Goal: Task Accomplishment & Management: Use online tool/utility

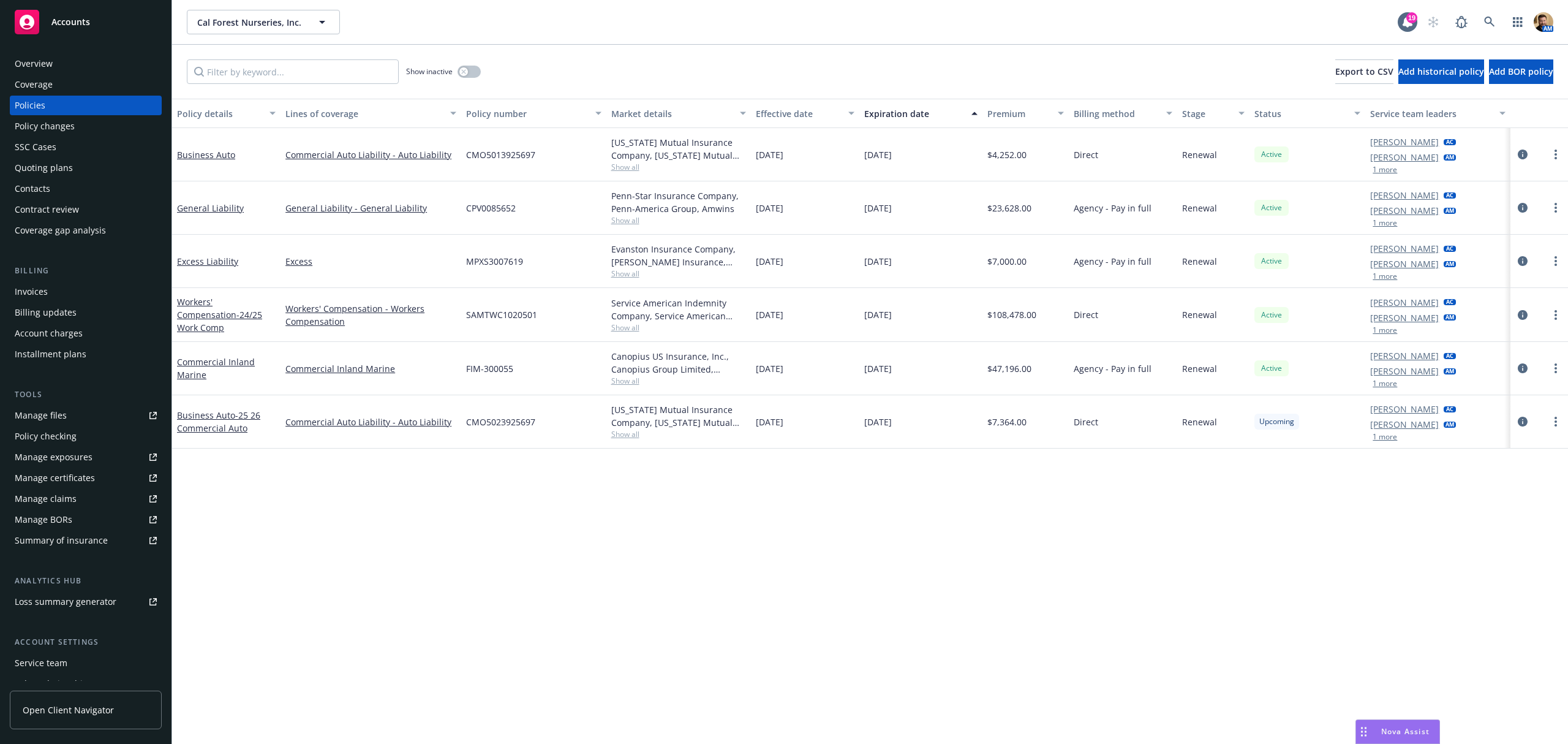
click at [28, 167] on div "Quoting plans" at bounding box center [43, 168] width 59 height 20
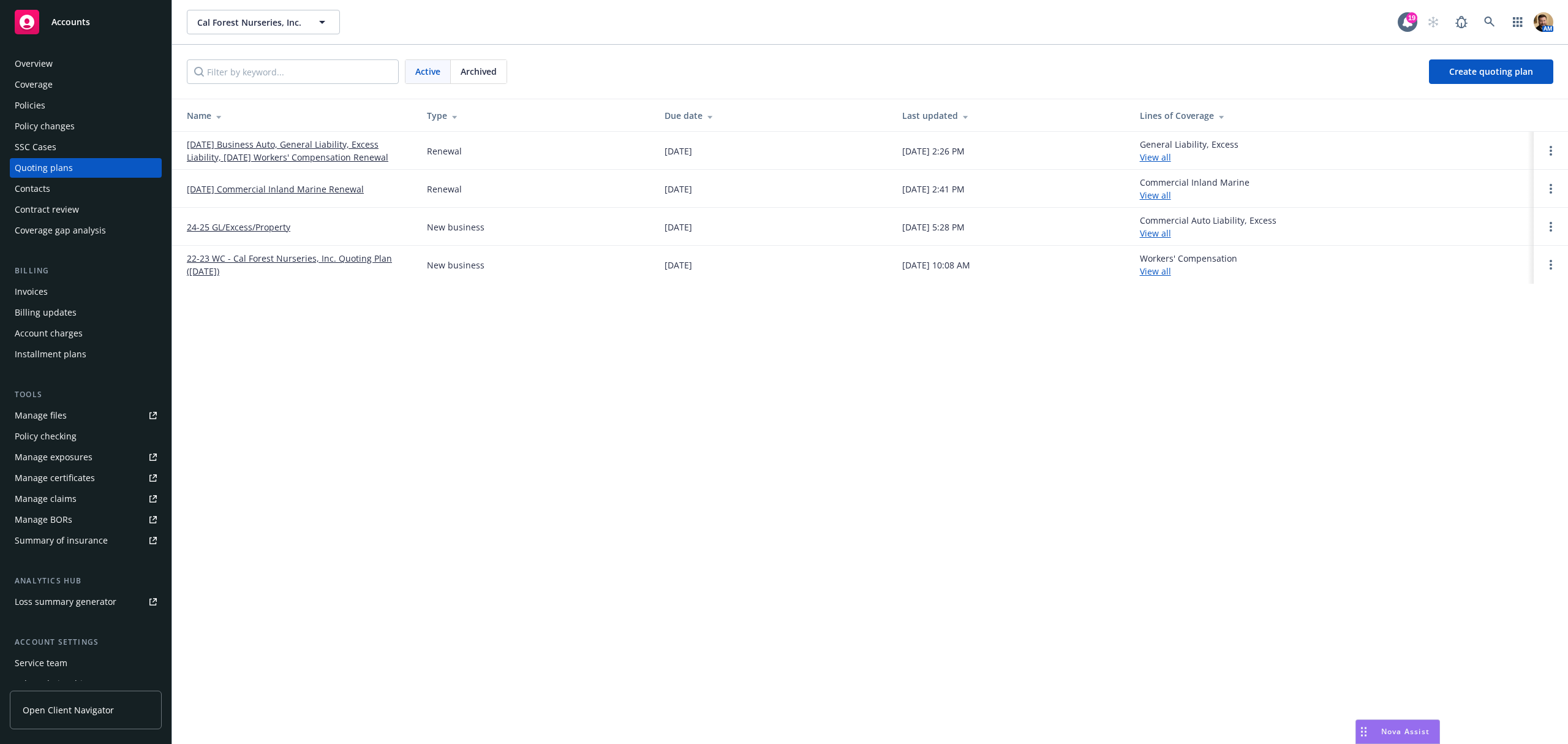
click at [287, 146] on link "[DATE] Business Auto, General Liability, Excess Liability, [DATE] Workers' Comp…" at bounding box center [297, 151] width 221 height 26
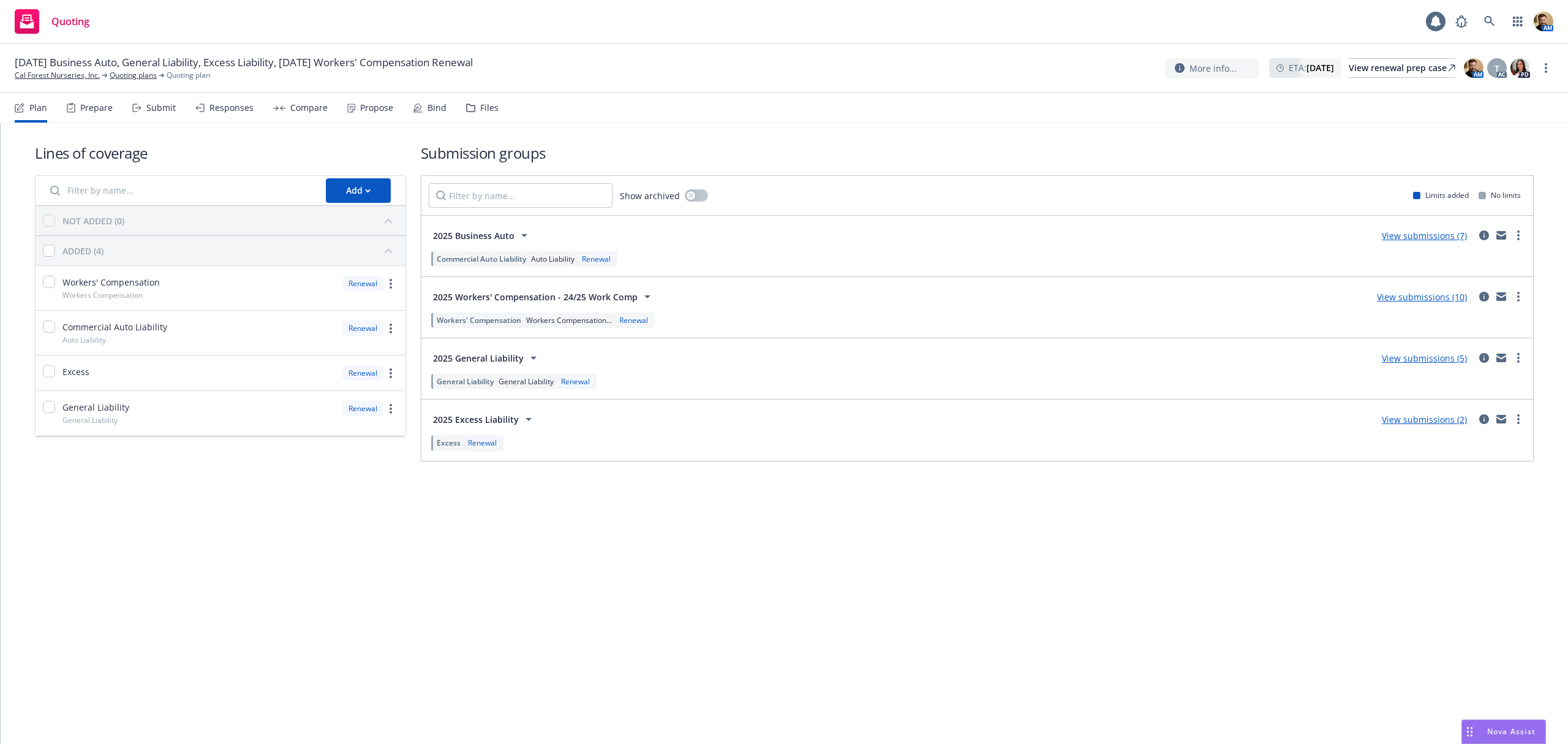
click at [142, 112] on div "Submit" at bounding box center [154, 107] width 43 height 30
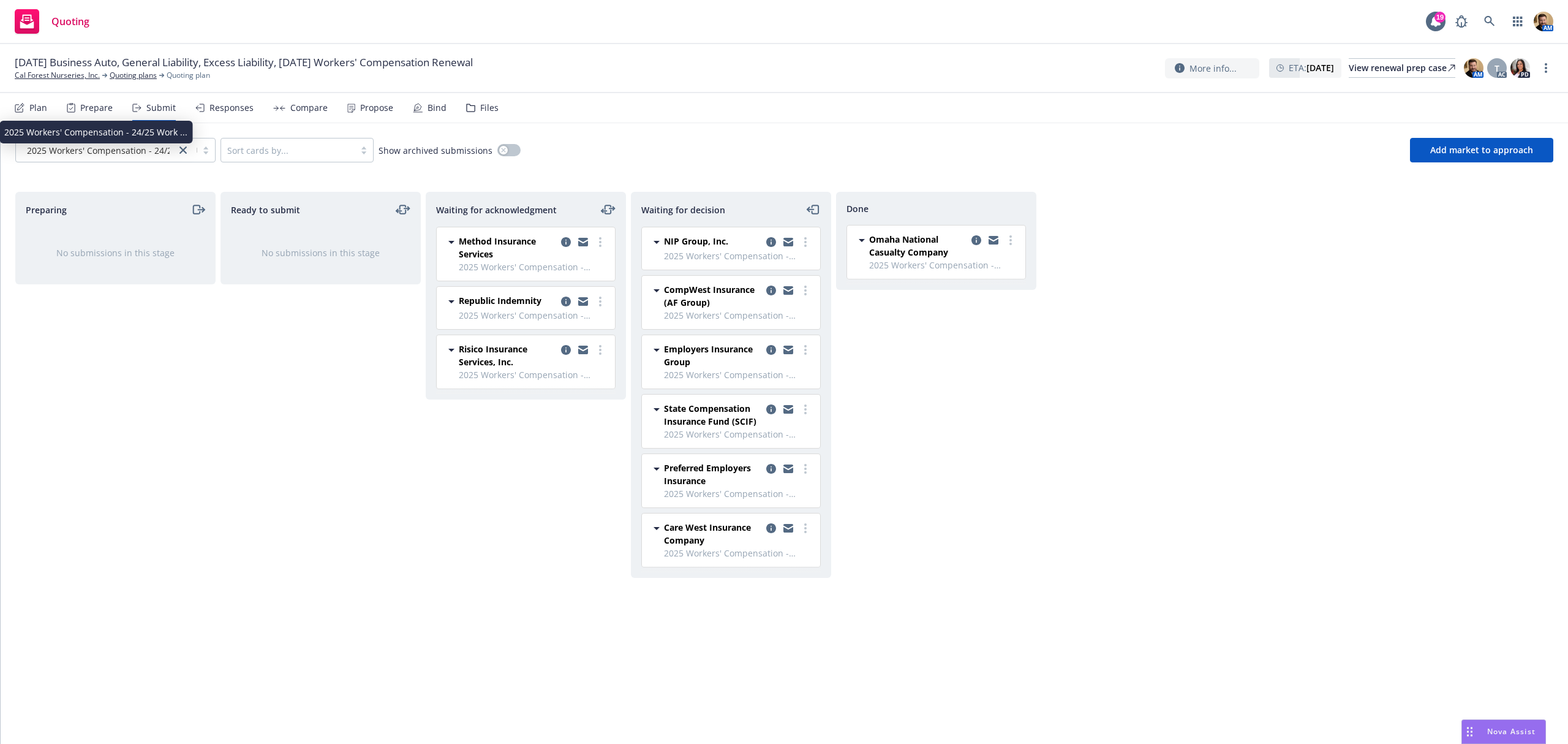
click at [102, 154] on span "2025 Workers' Compensation - 24/25 Work ..." at bounding box center [118, 150] width 183 height 13
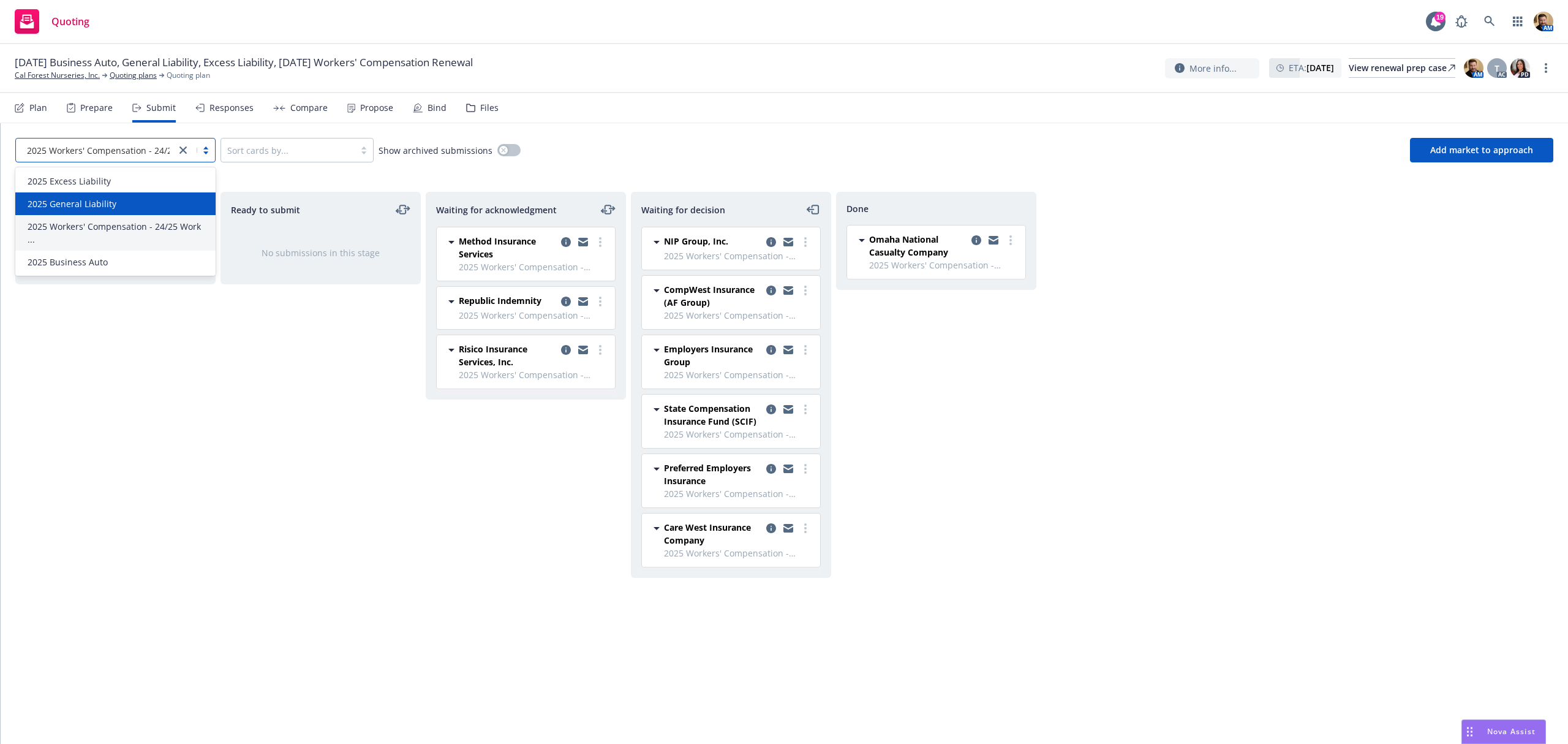
click at [114, 205] on div "2025 General Liability" at bounding box center [116, 203] width 186 height 13
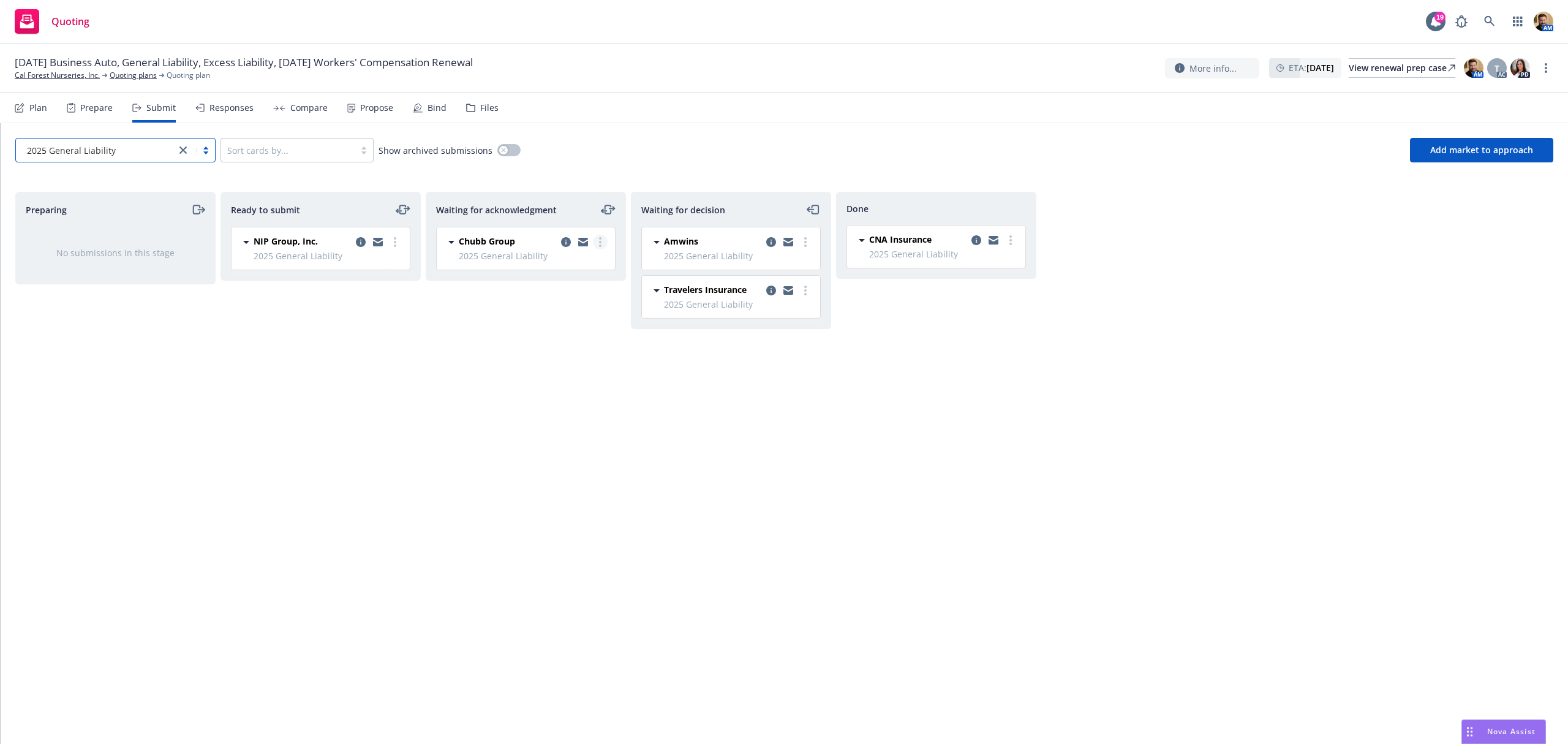
click at [598, 241] on link "more" at bounding box center [600, 241] width 14 height 14
click at [596, 152] on div "2025 General Liability Sort cards by... Show archived submissions Add market to…" at bounding box center [784, 150] width 1538 height 24
click at [562, 243] on icon "copy logging email" at bounding box center [566, 242] width 10 height 10
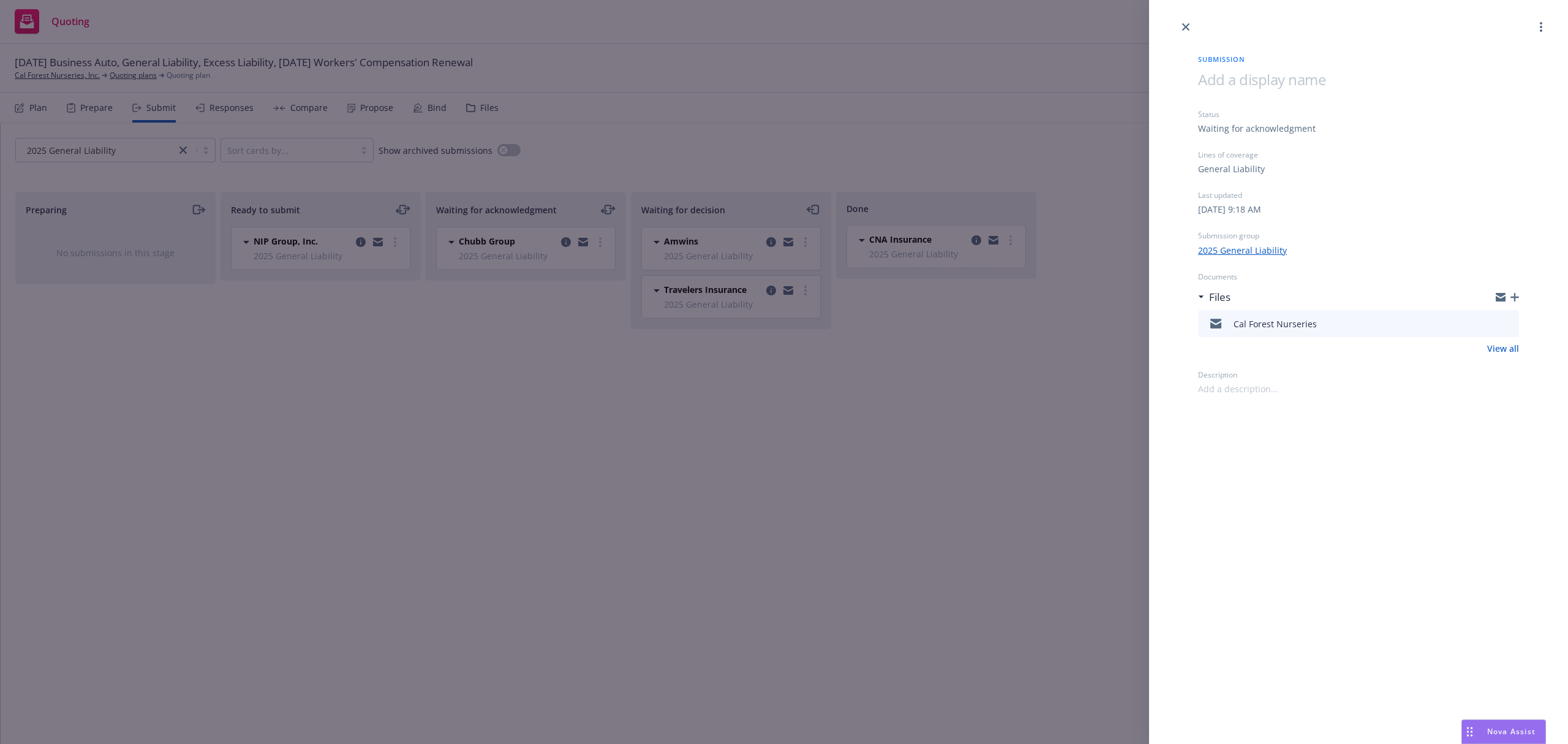
click at [1516, 294] on icon "button" at bounding box center [1514, 297] width 8 height 8
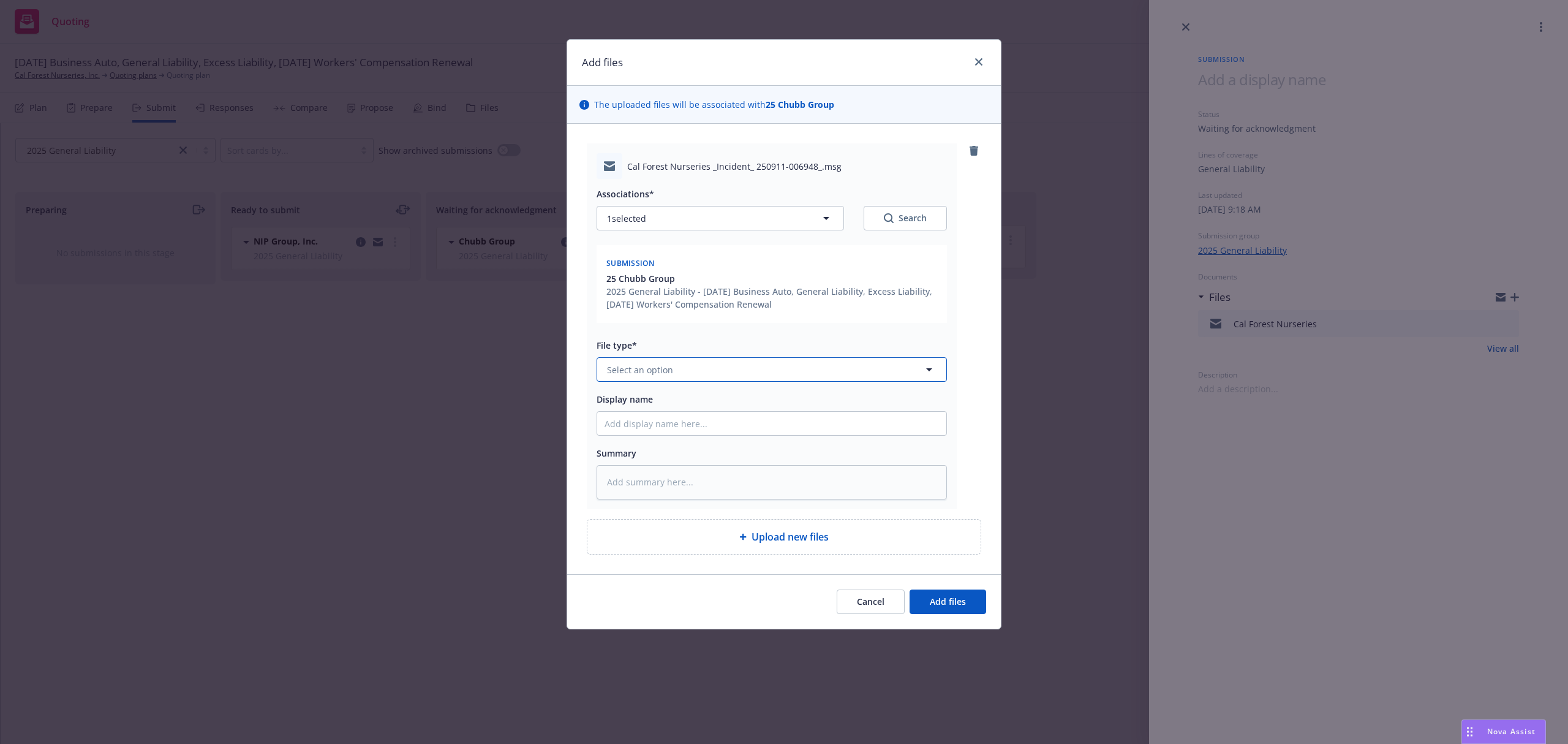
click at [658, 371] on span "Select an option" at bounding box center [640, 370] width 66 height 13
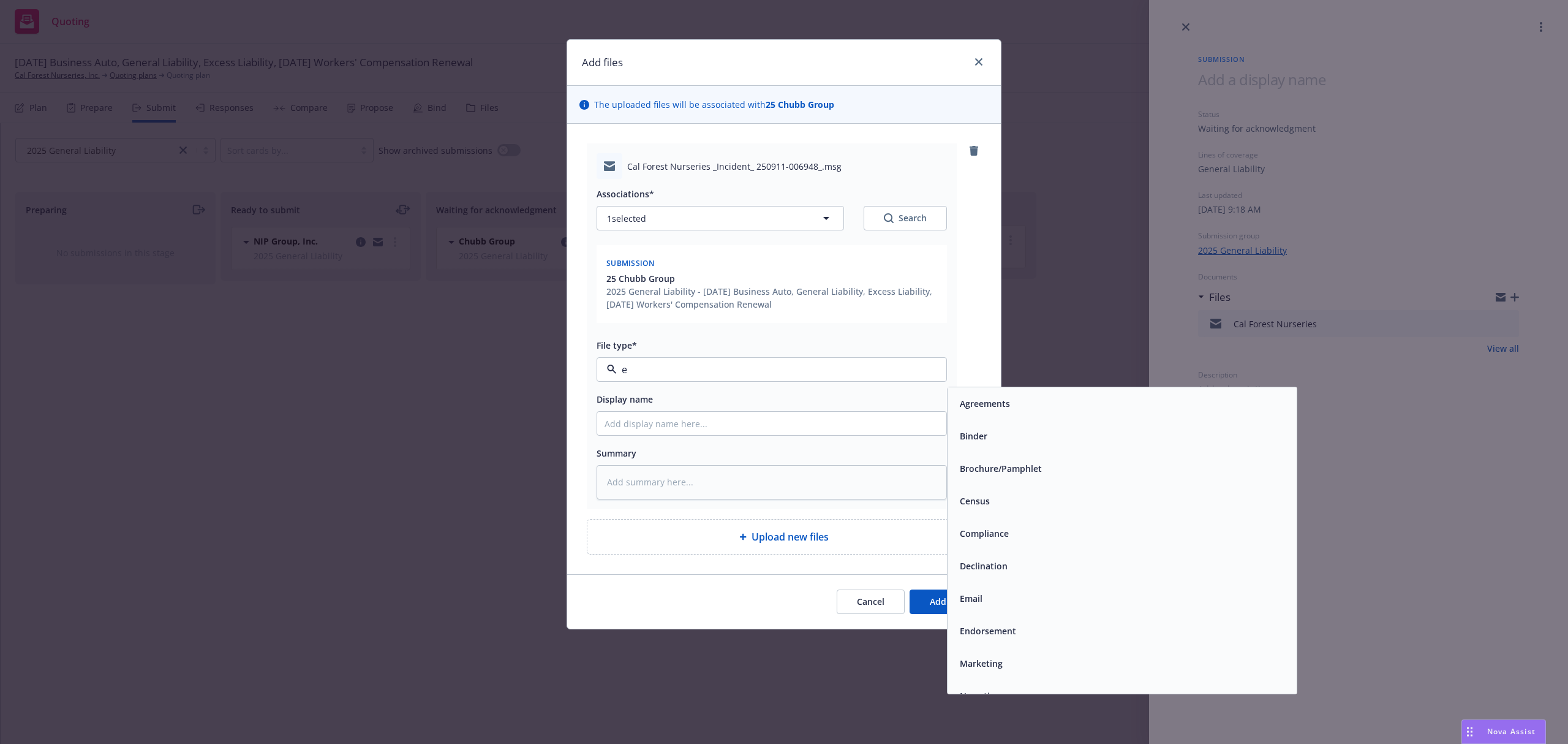
type input "em"
click at [964, 427] on div "Email" at bounding box center [1122, 436] width 349 height 33
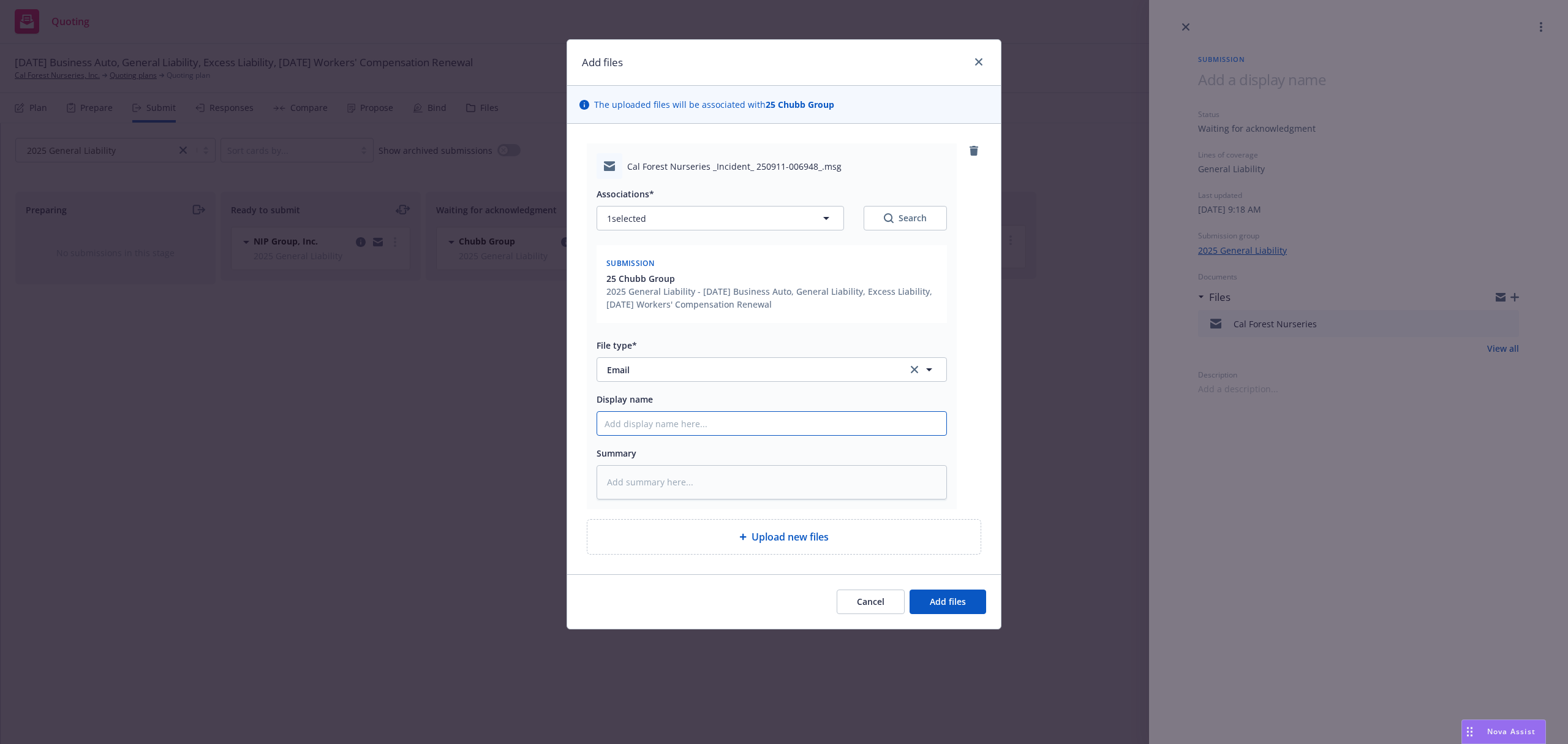
click at [777, 429] on input "Display name" at bounding box center [771, 423] width 349 height 24
type textarea "x"
type input "S"
type textarea "x"
type input "Su"
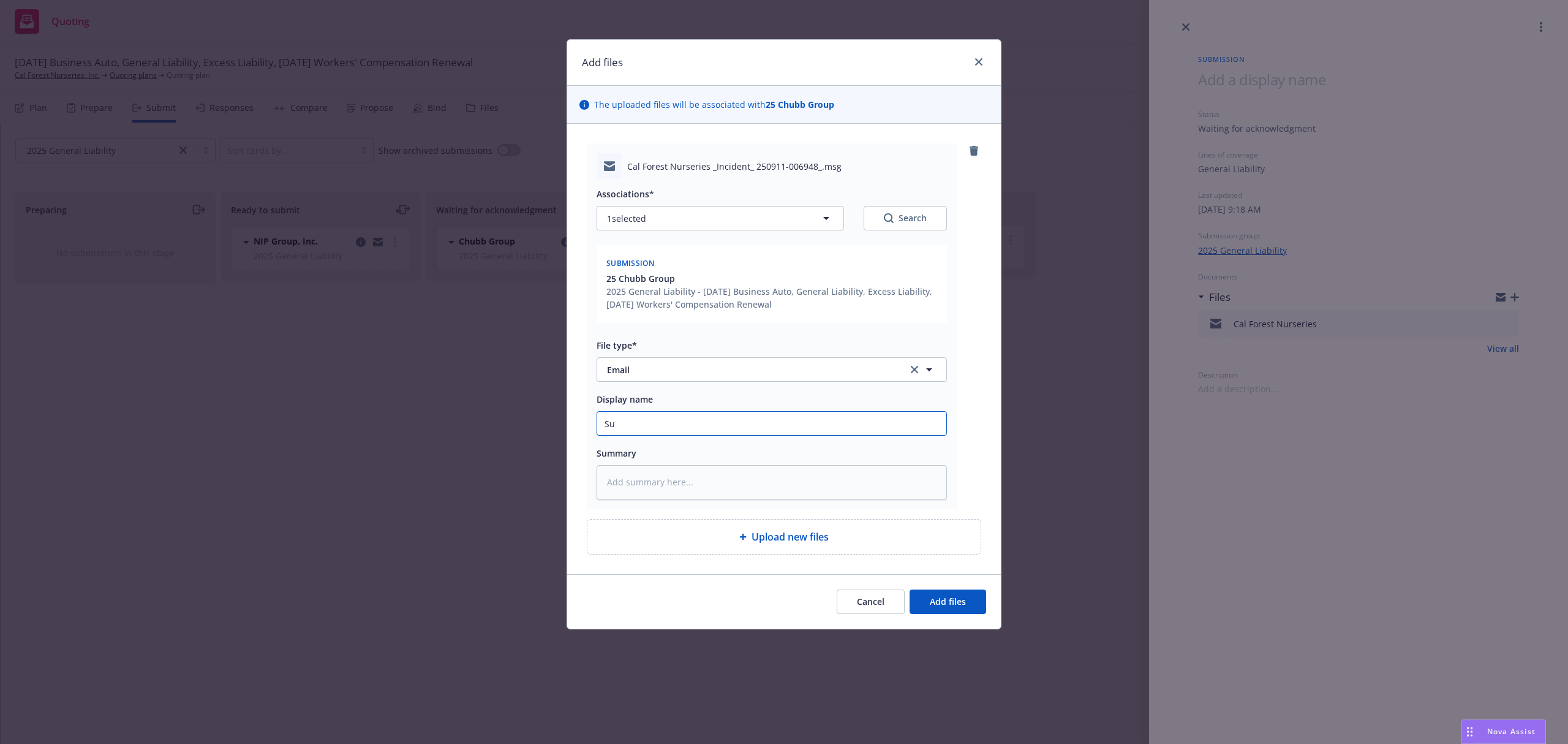
type textarea "x"
type input "Subm"
type textarea "x"
type input "Submis"
type textarea "x"
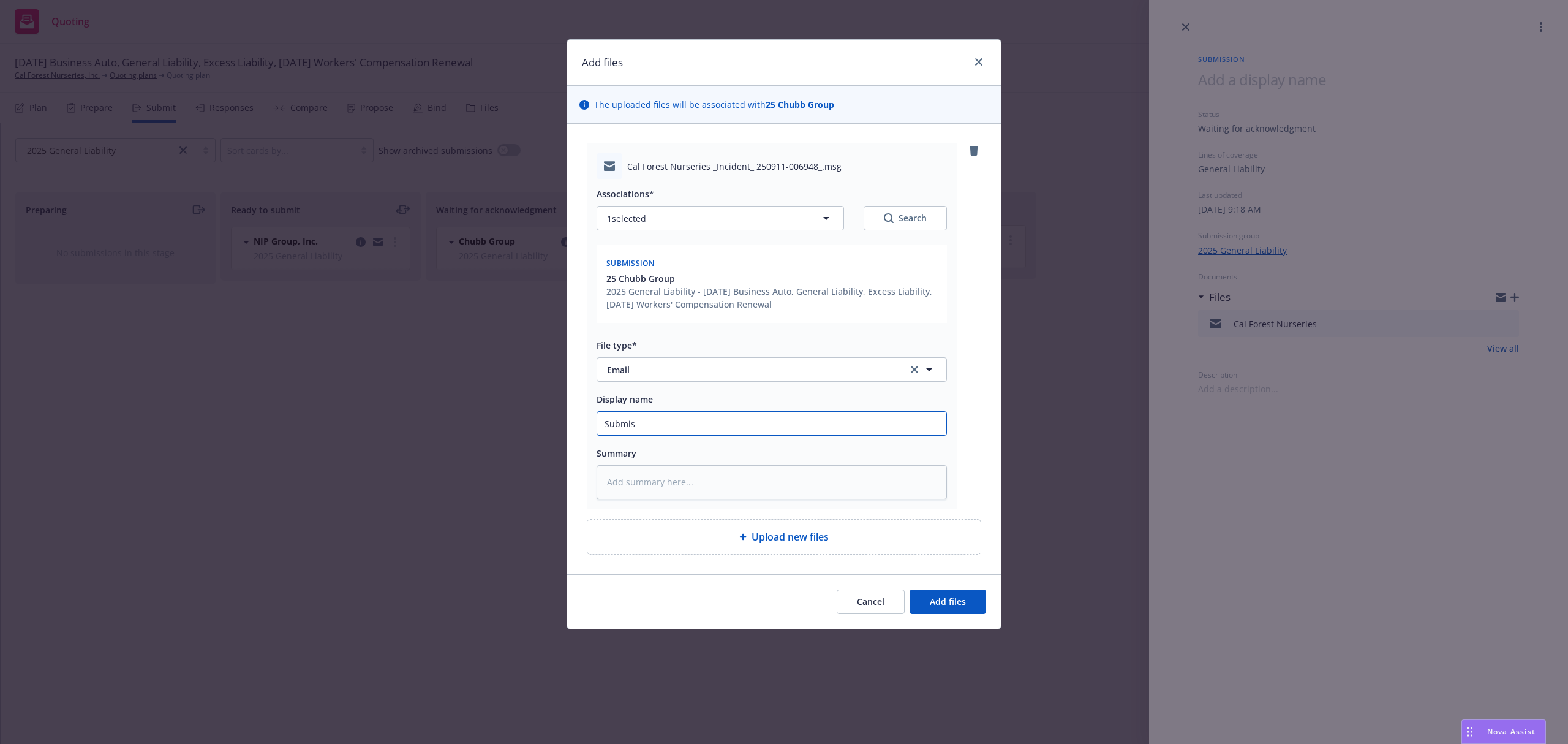
type input "Submiss"
type textarea "x"
type input "Submissi"
type textarea "x"
type input "Submissio"
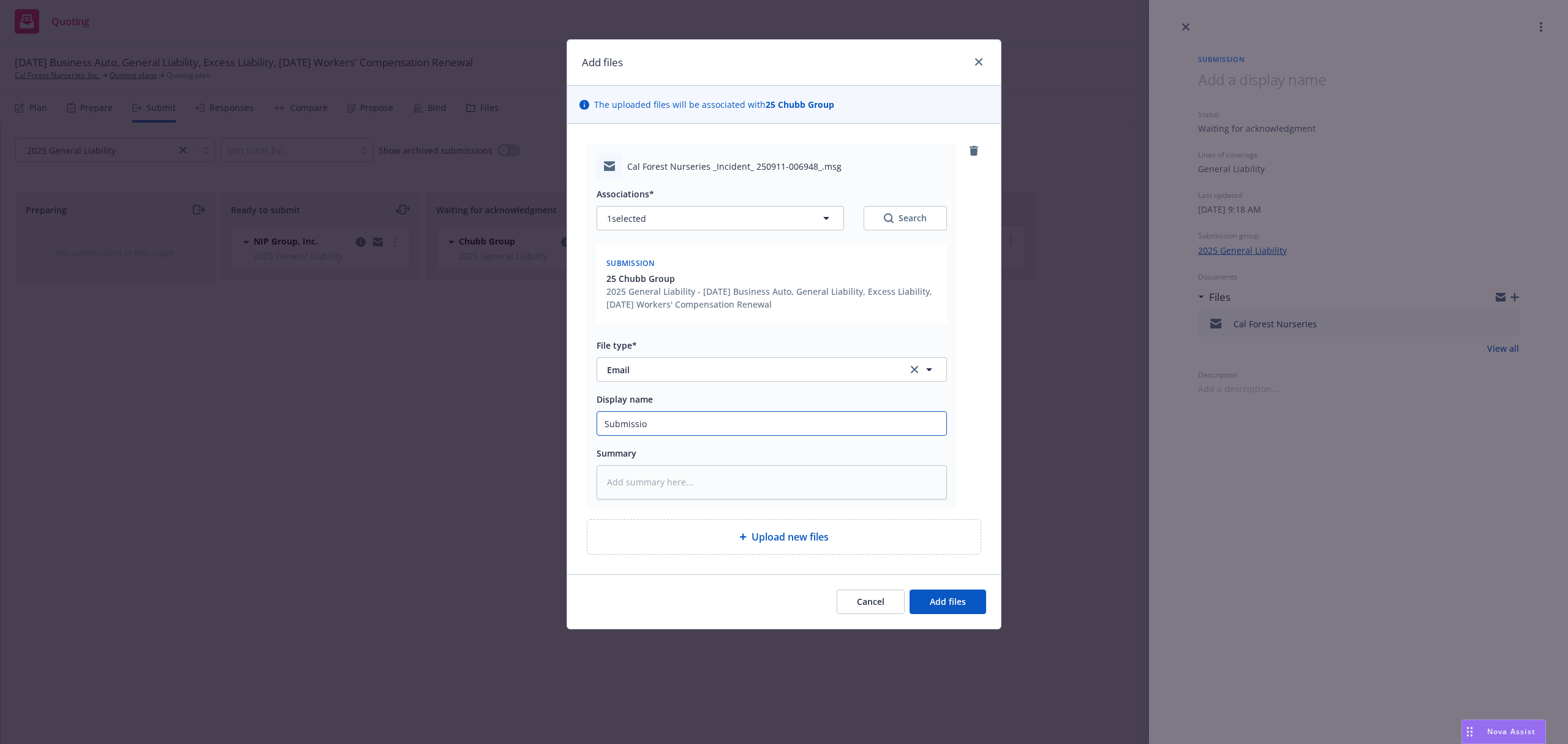
type textarea "x"
type input "Submission"
type textarea "x"
type input "Submission"
type textarea "x"
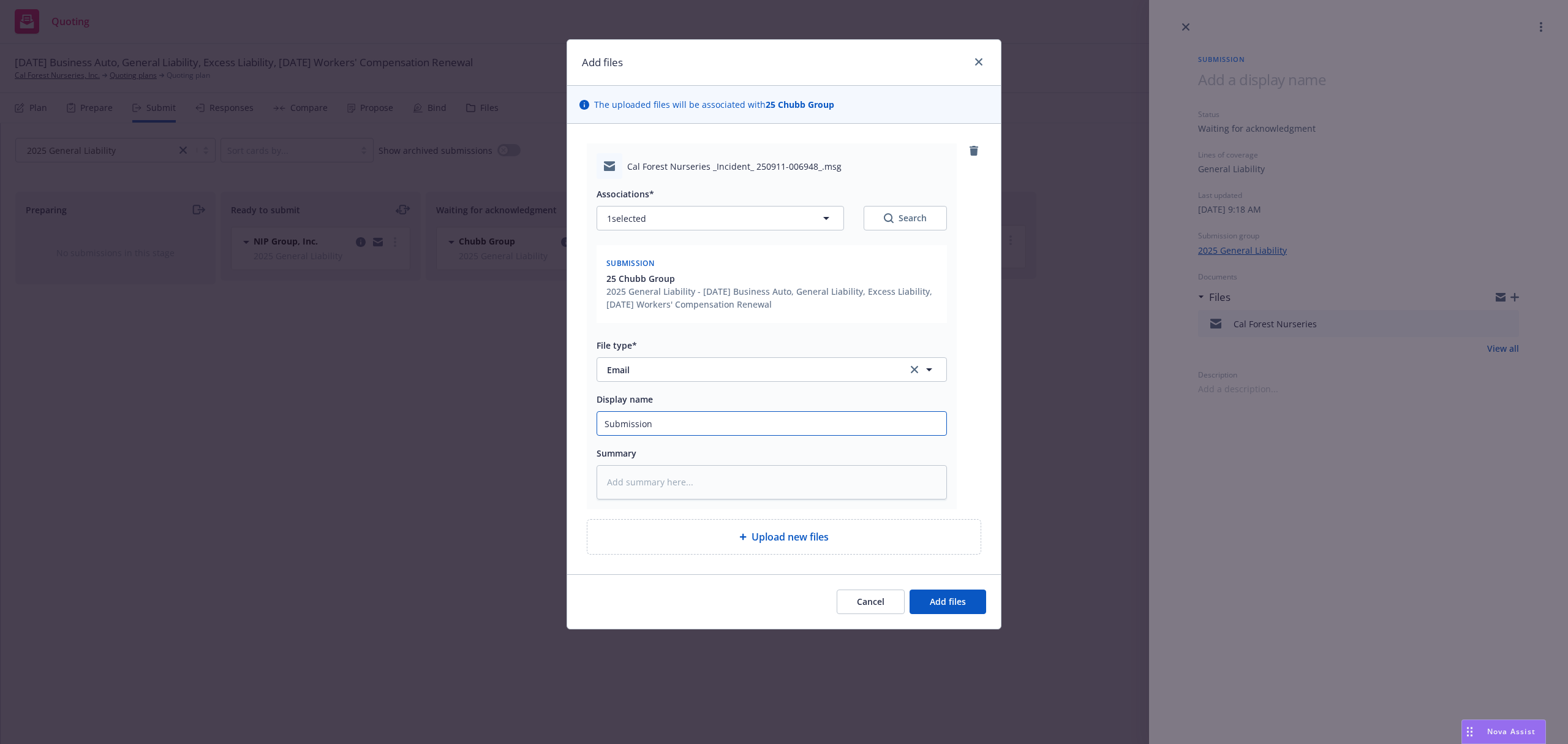
type input "Submission A"
type textarea "x"
type input "Submission AC"
type textarea "x"
type input "Submission ACK"
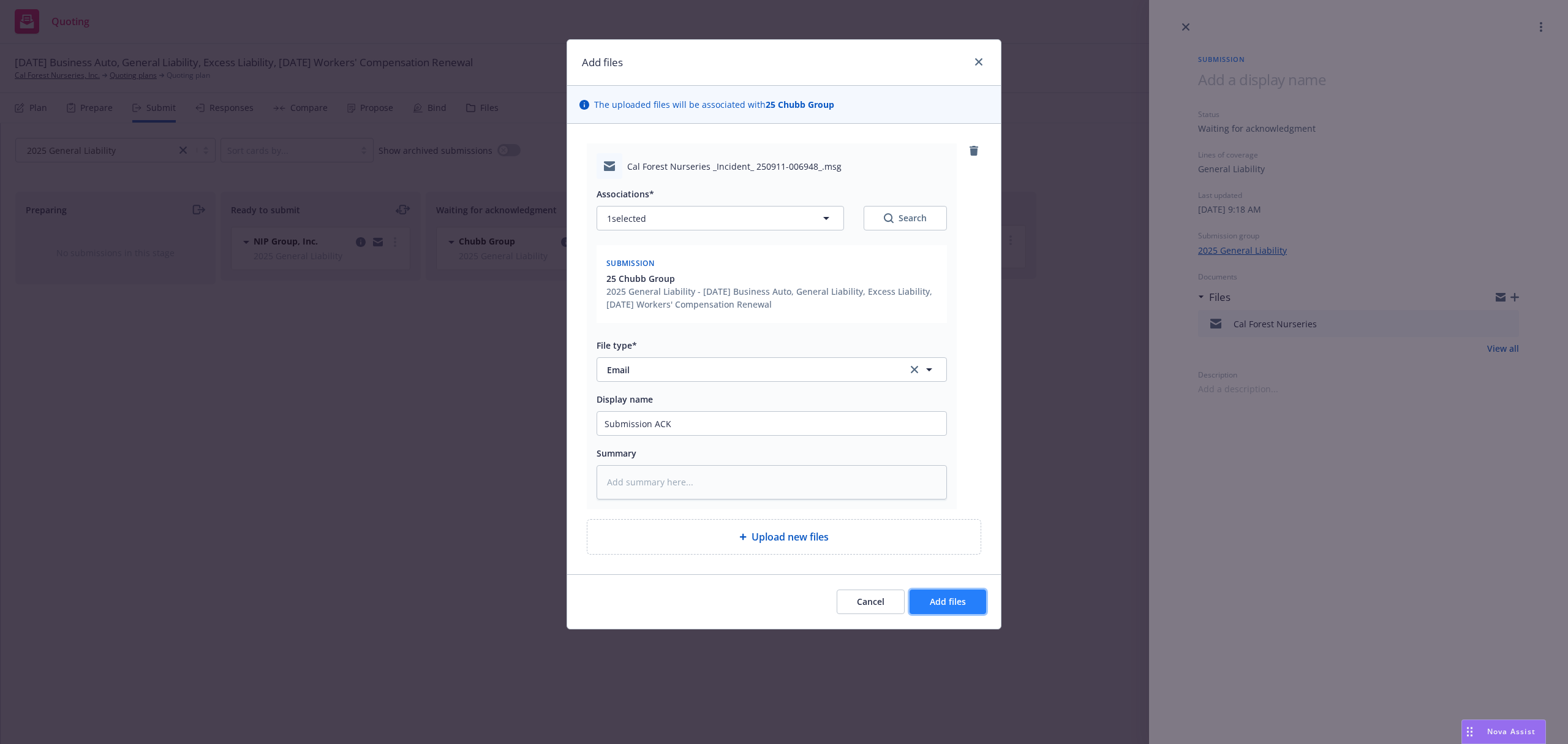
click at [949, 606] on span "Add files" at bounding box center [948, 601] width 37 height 11
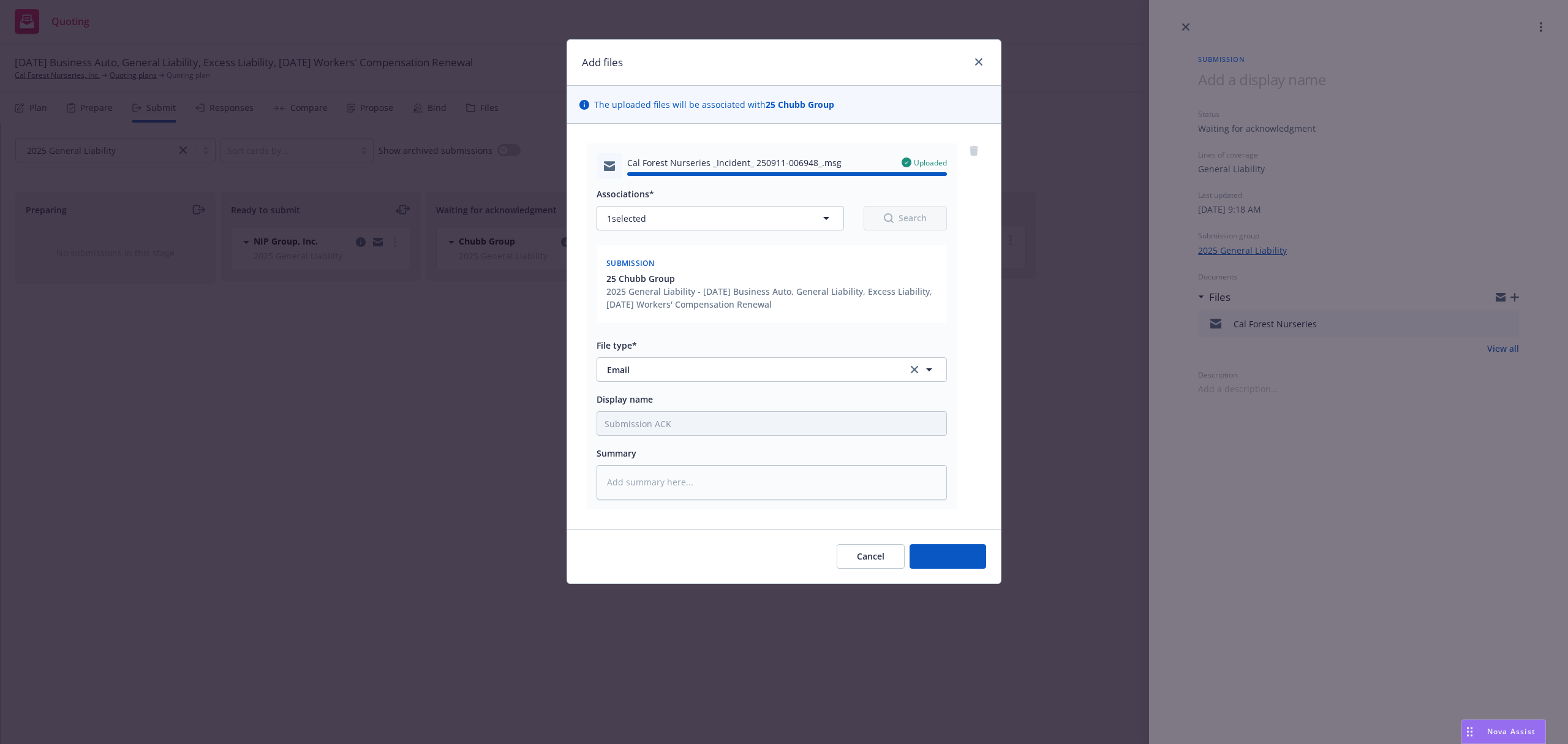
type textarea "x"
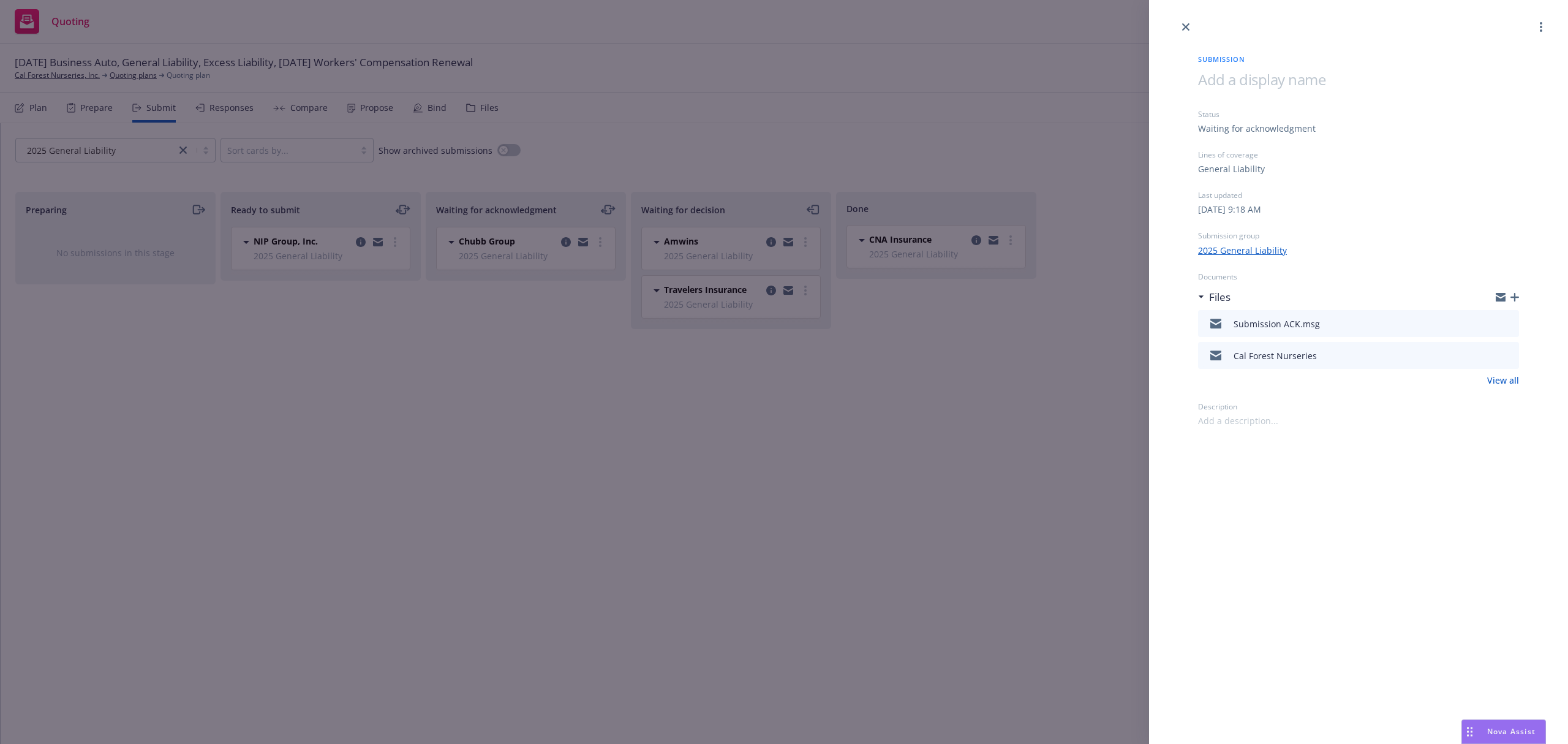
click at [753, 498] on div "Submission Status Waiting for acknowledgment Lines of coverage General Liabilit…" at bounding box center [784, 372] width 1568 height 744
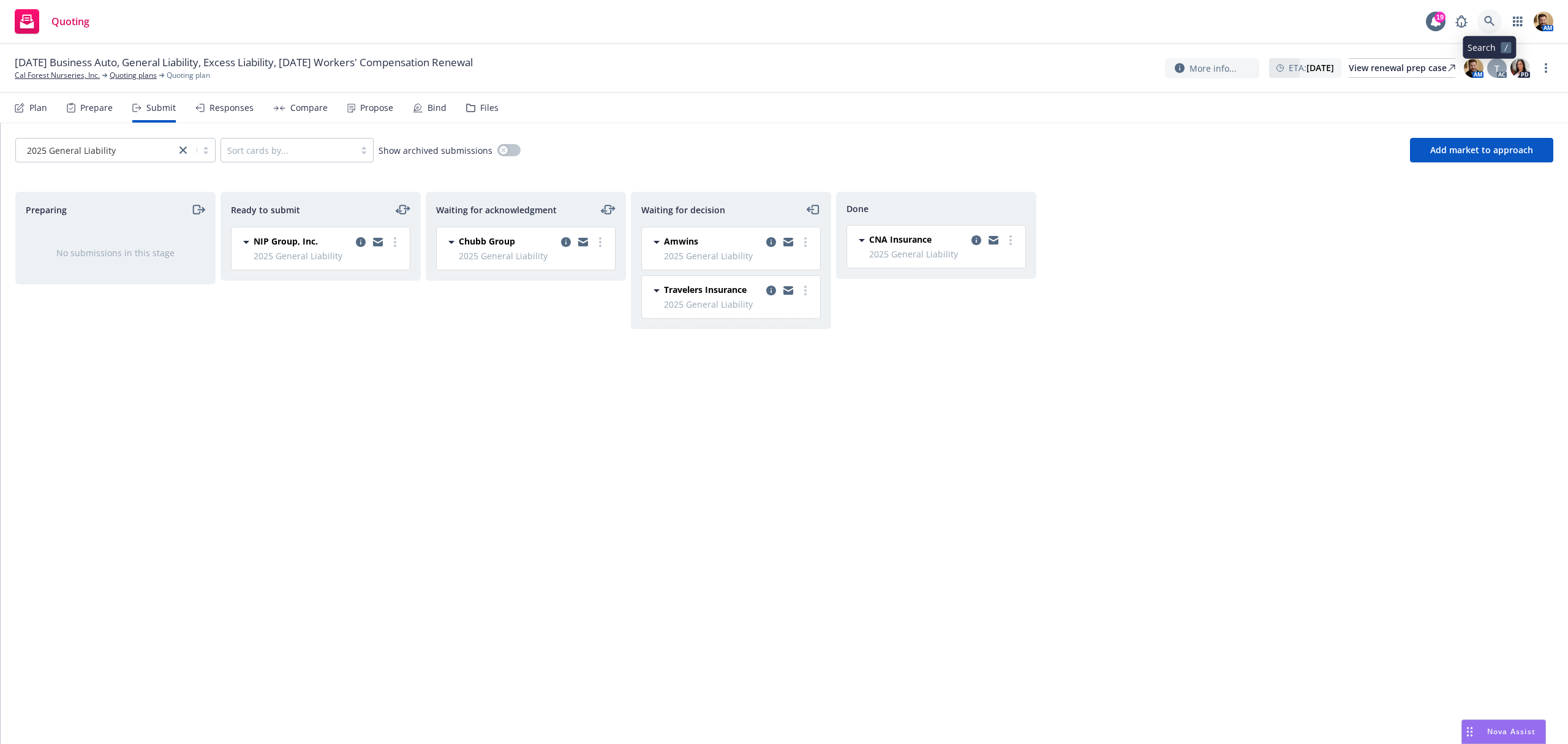
click at [1491, 18] on icon at bounding box center [1490, 21] width 11 height 11
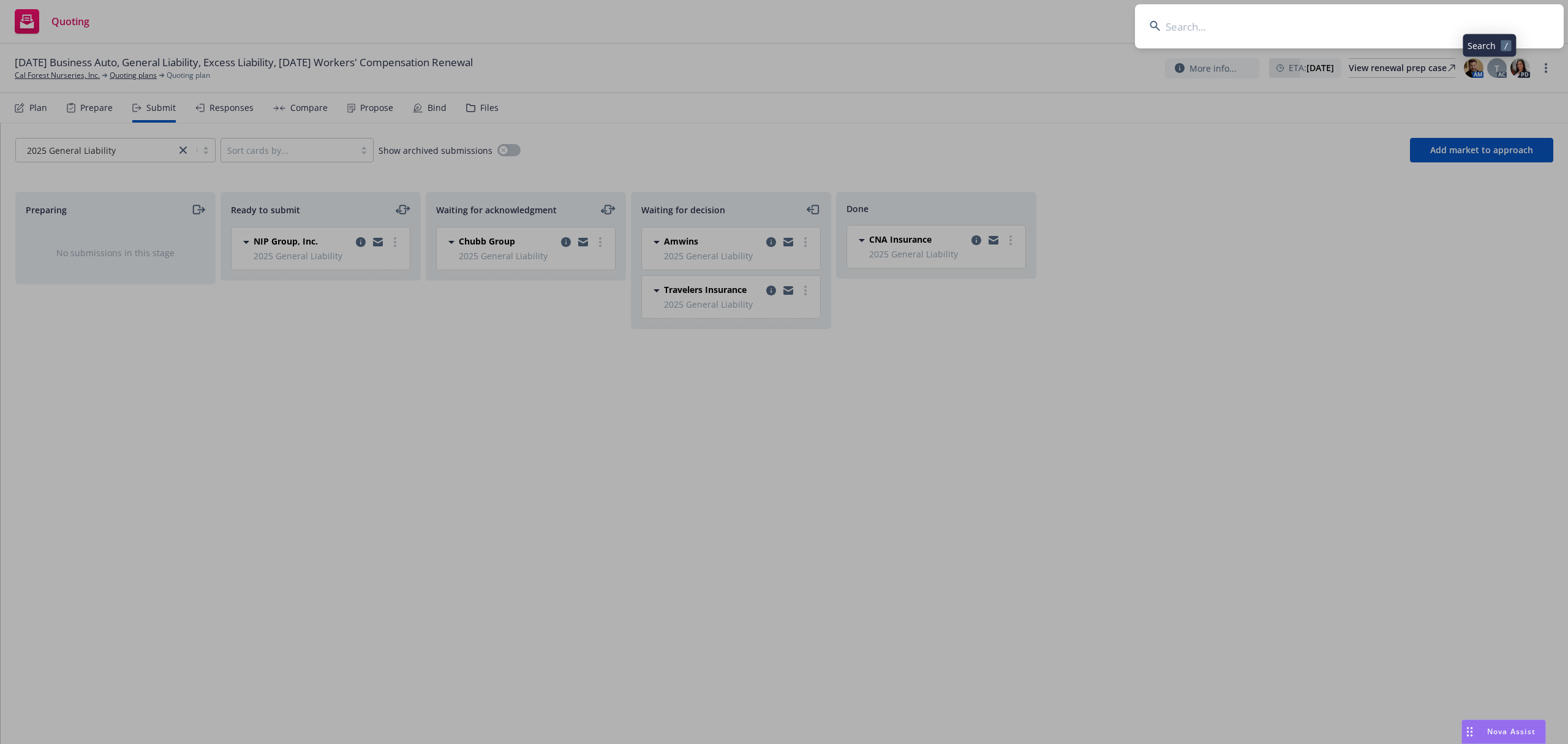
click at [1434, 25] on input at bounding box center [1350, 27] width 429 height 44
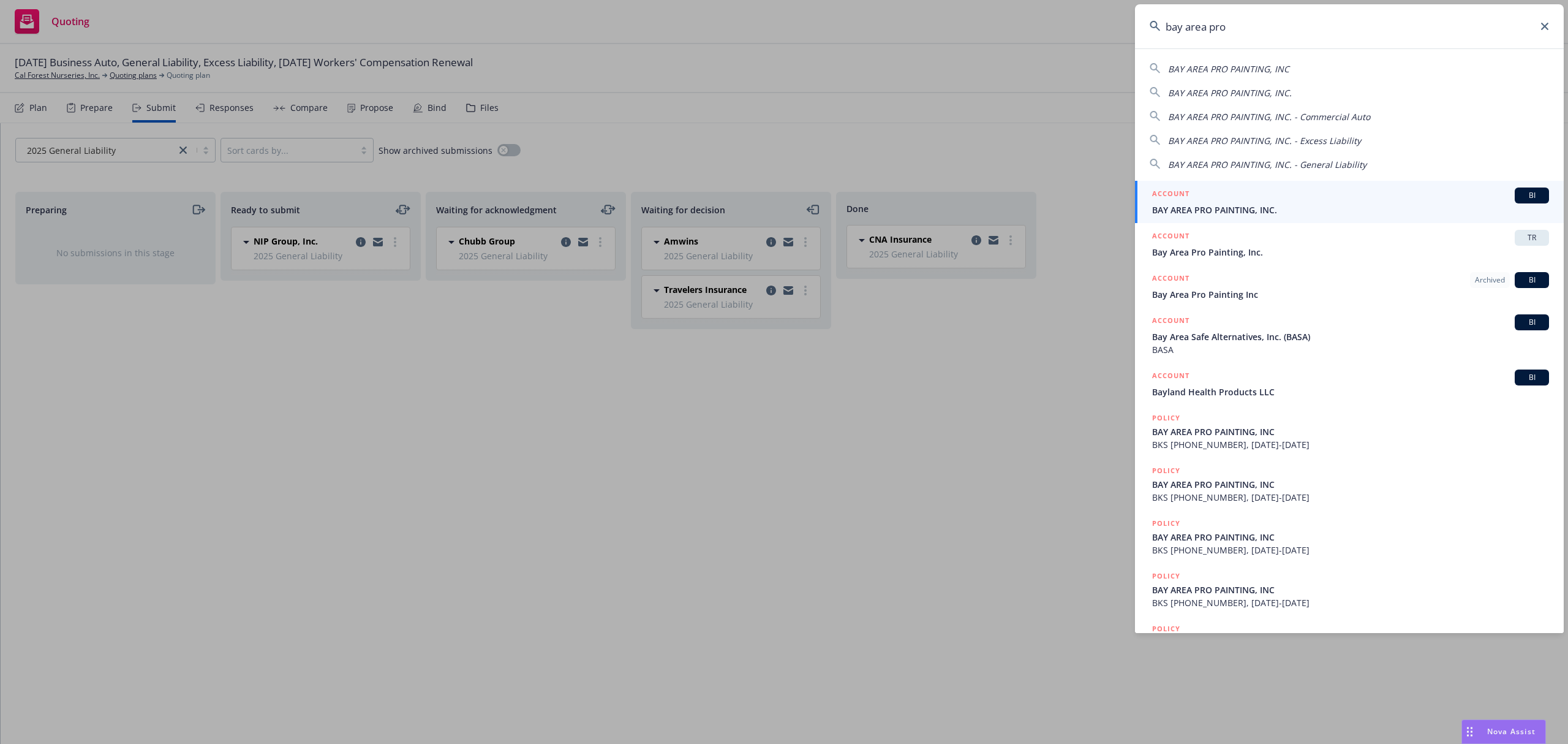
type input "bay area pro"
click at [1215, 201] on div "ACCOUNT BI" at bounding box center [1351, 195] width 397 height 16
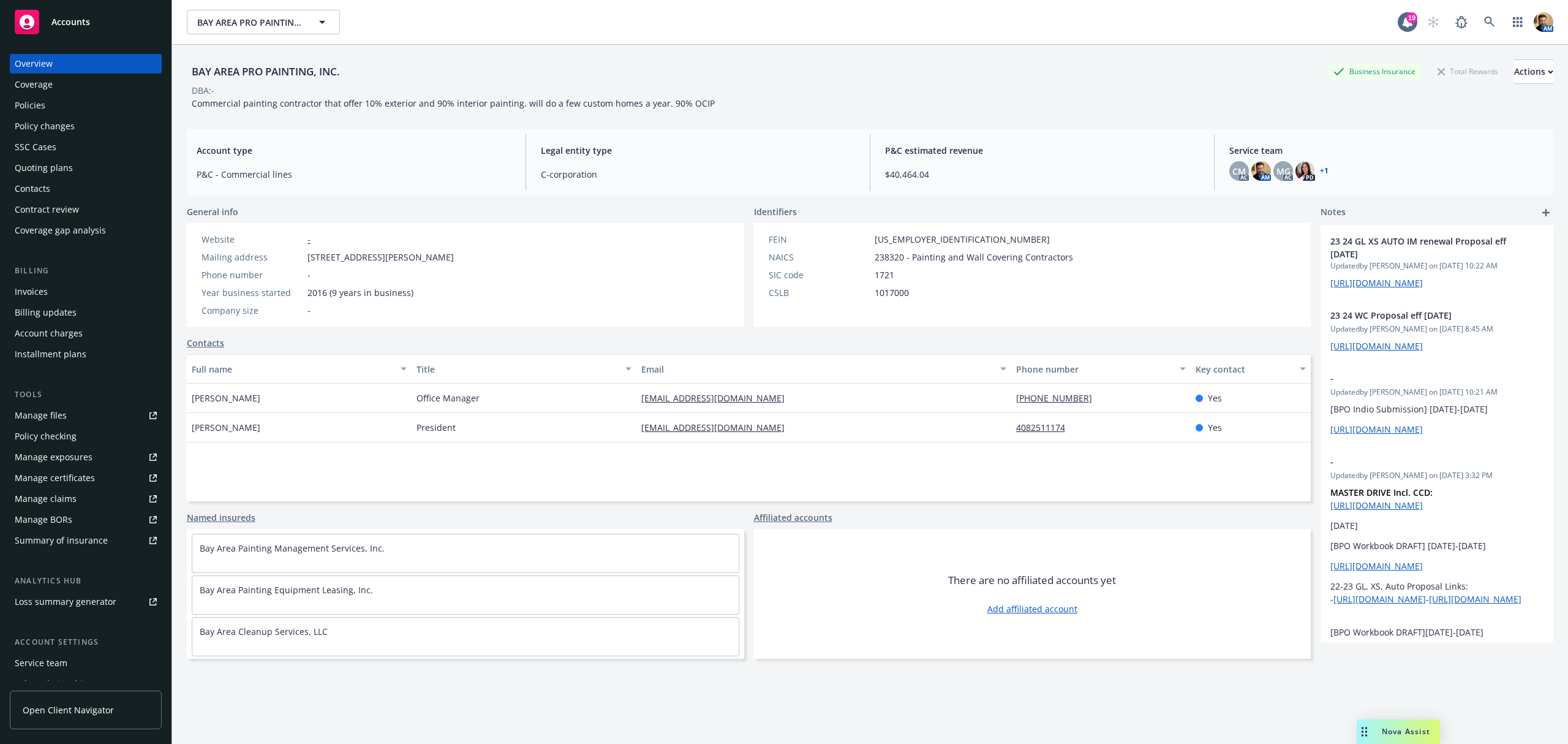
click at [59, 106] on div "Policies" at bounding box center [85, 106] width 142 height 20
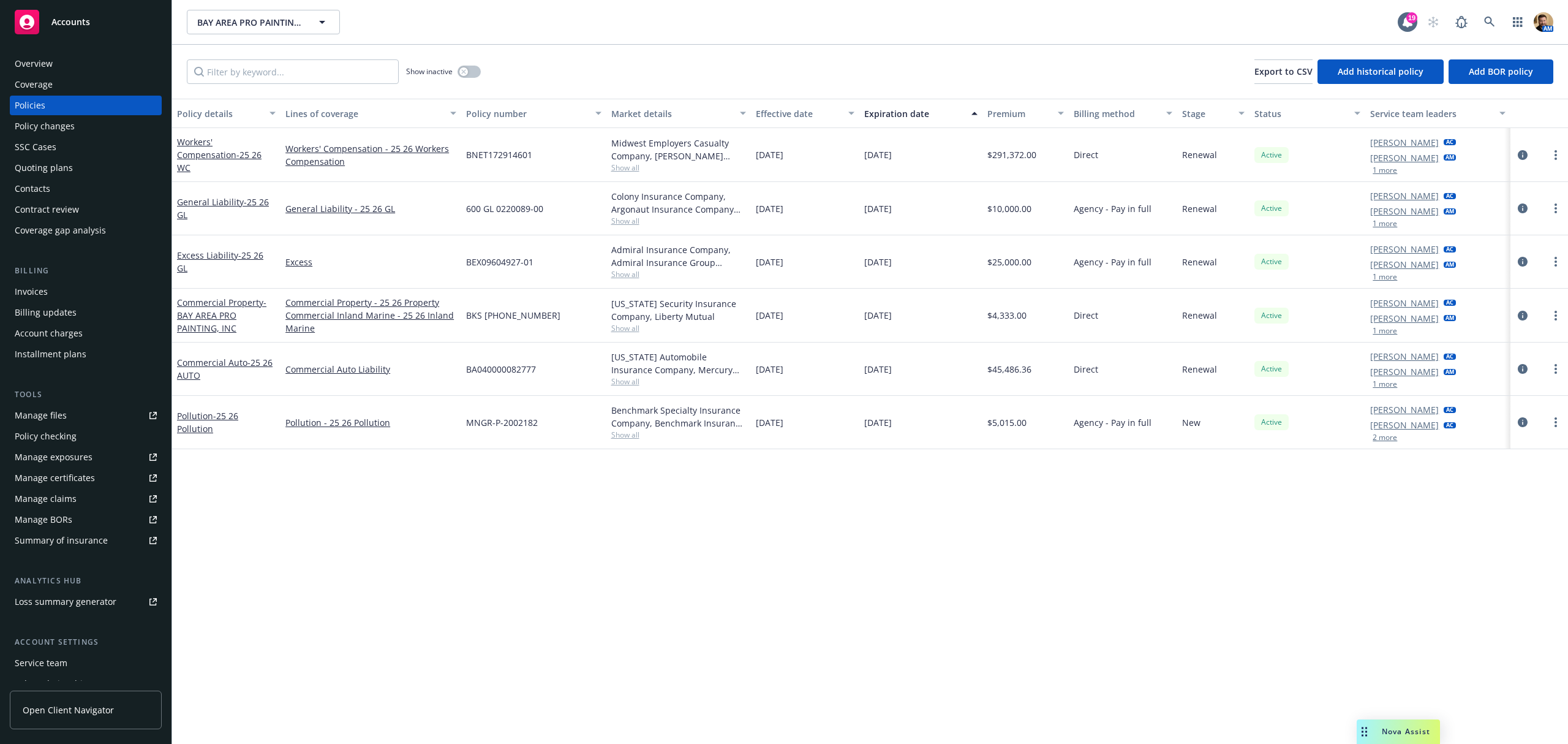
click at [43, 163] on div "Quoting plans" at bounding box center [43, 168] width 59 height 20
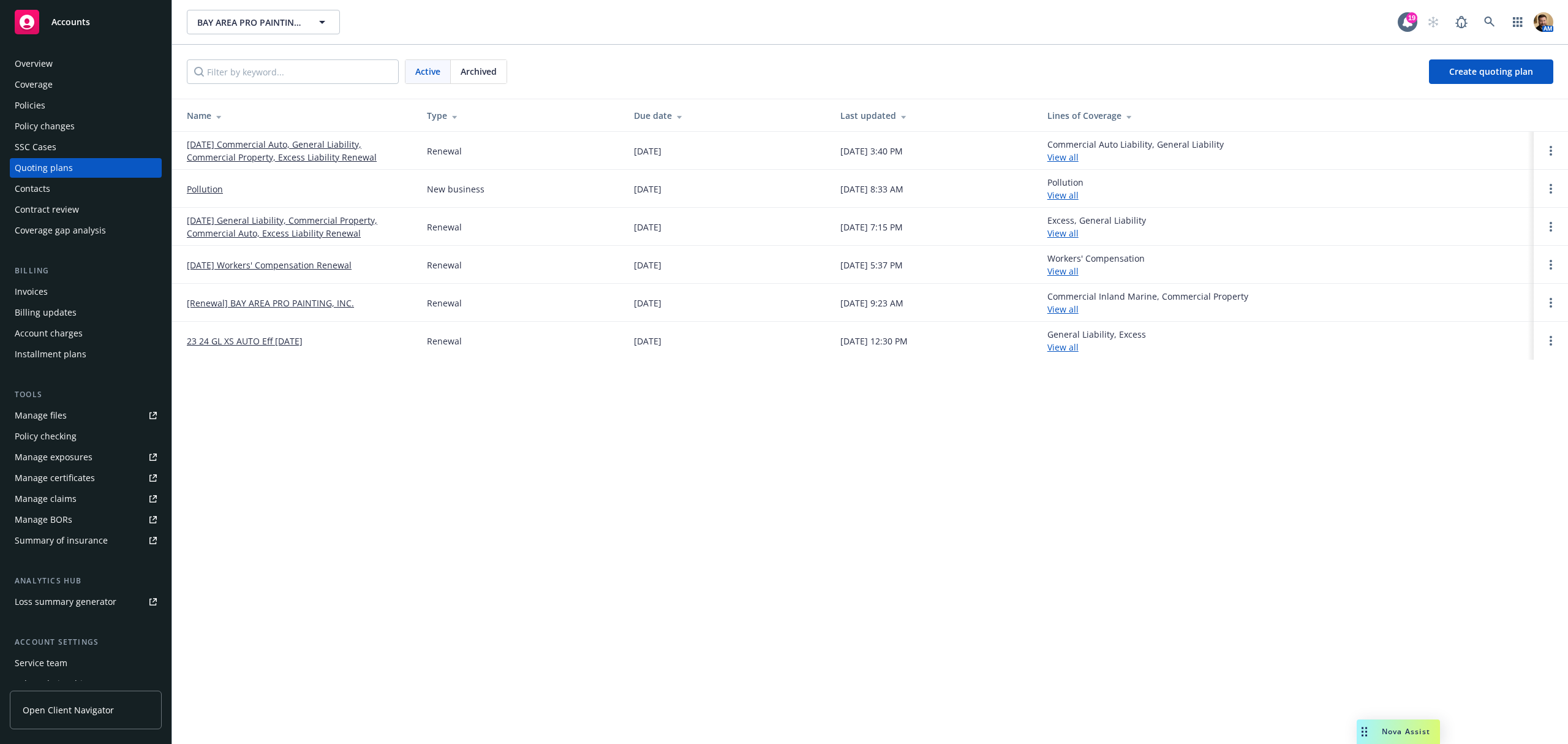
click at [295, 153] on link "08/15/25 Commercial Auto, General Liability, Commercial Property, Excess Liabil…" at bounding box center [297, 151] width 221 height 26
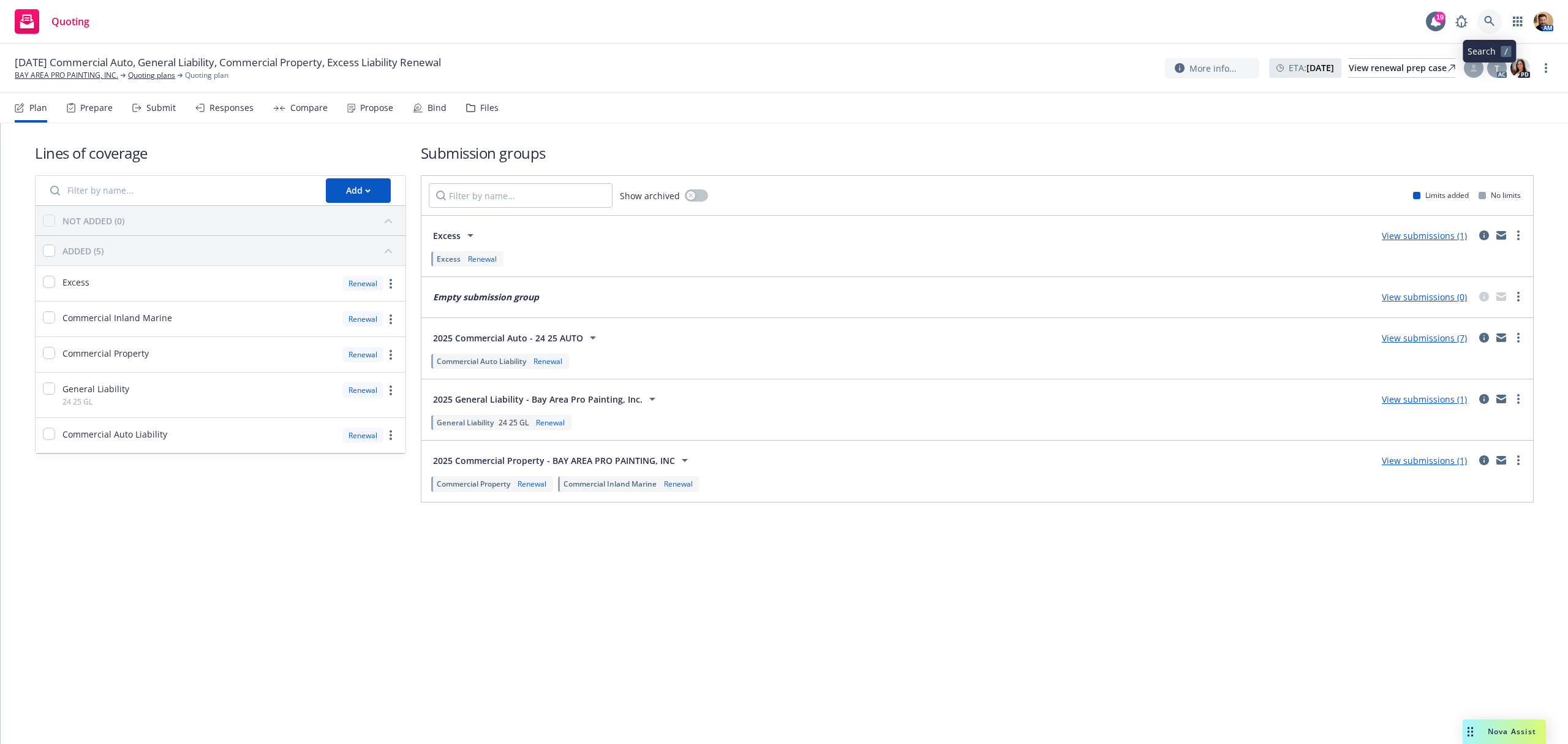
click at [1493, 18] on icon at bounding box center [1490, 21] width 11 height 11
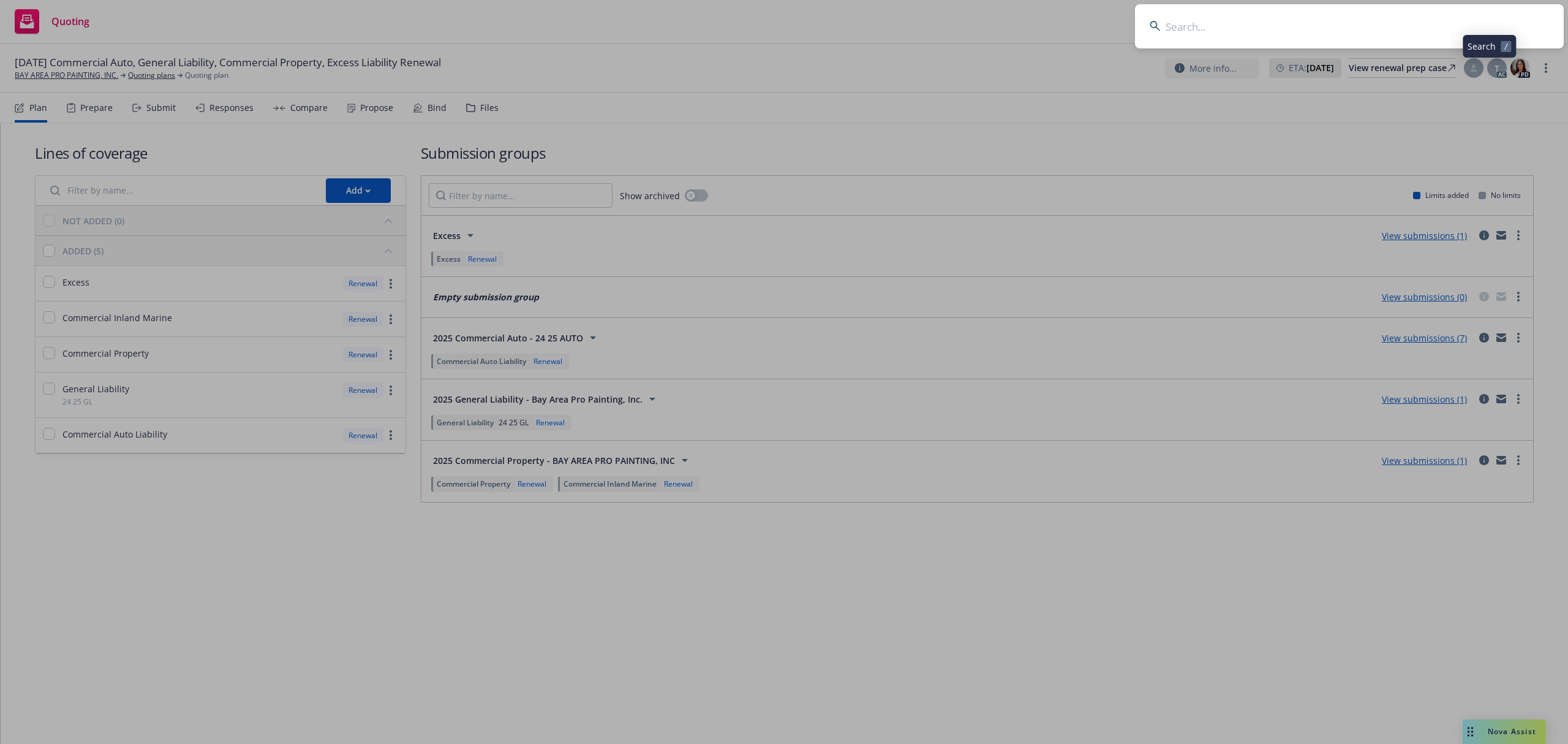
click at [1462, 32] on input at bounding box center [1350, 27] width 429 height 44
type input "cal forest"
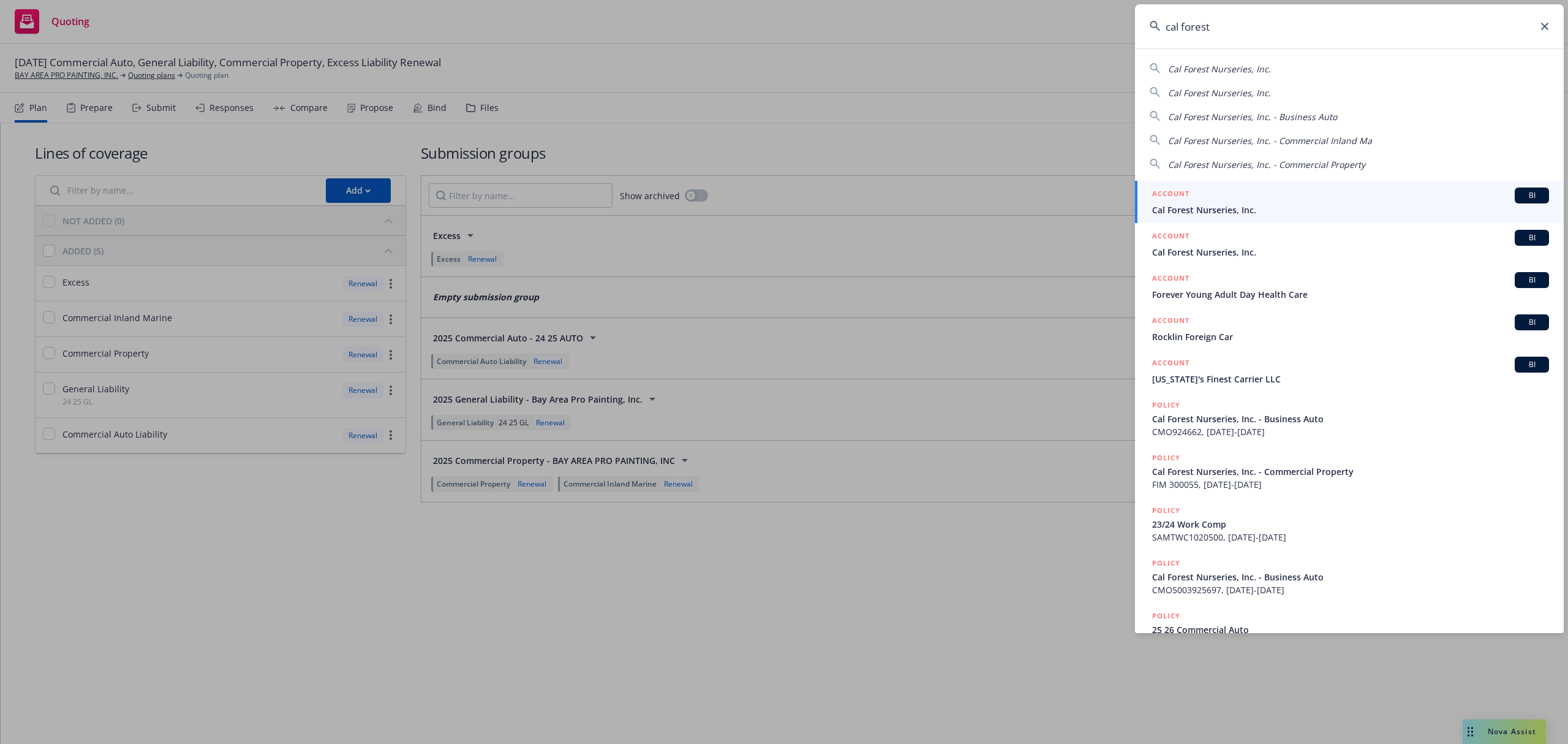
click at [1211, 195] on div "ACCOUNT BI" at bounding box center [1351, 195] width 397 height 16
